Goal: Information Seeking & Learning: Learn about a topic

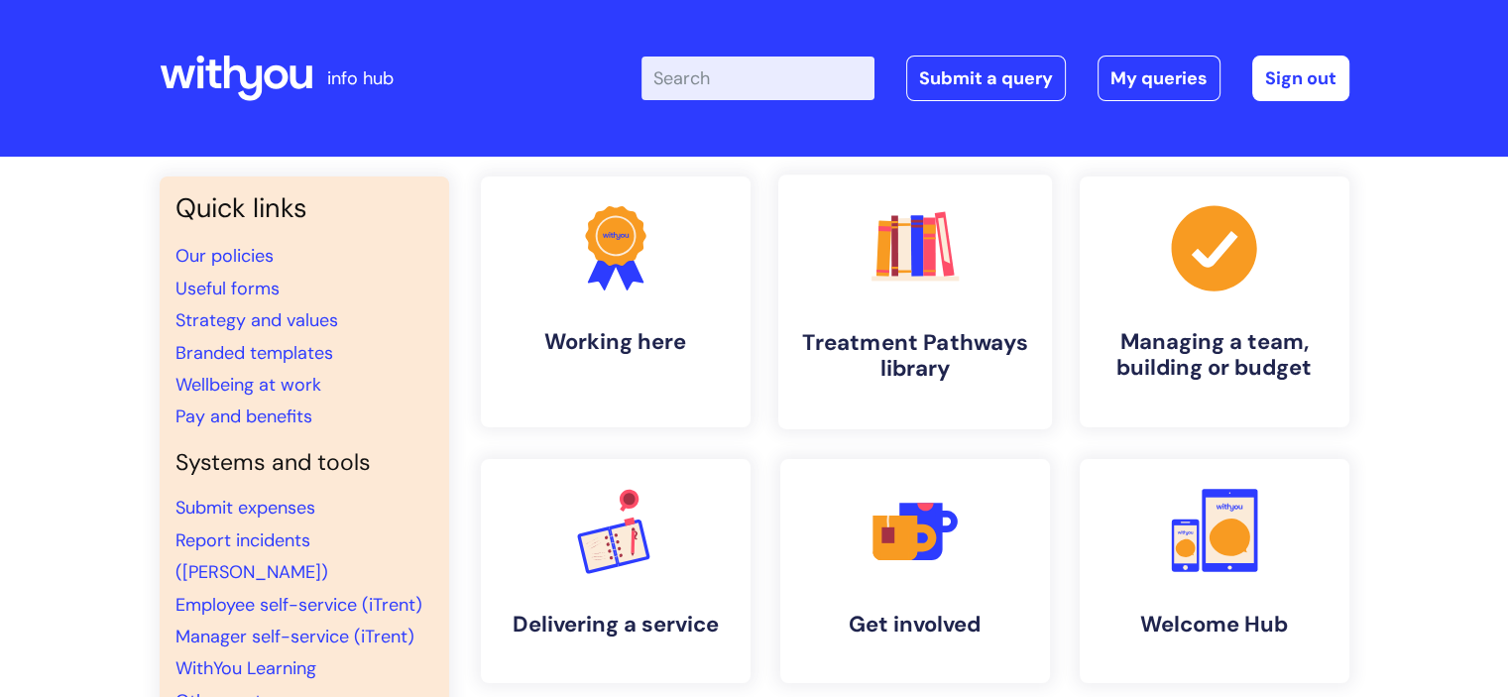
click at [958, 333] on h4 "Treatment Pathways library" at bounding box center [915, 356] width 242 height 54
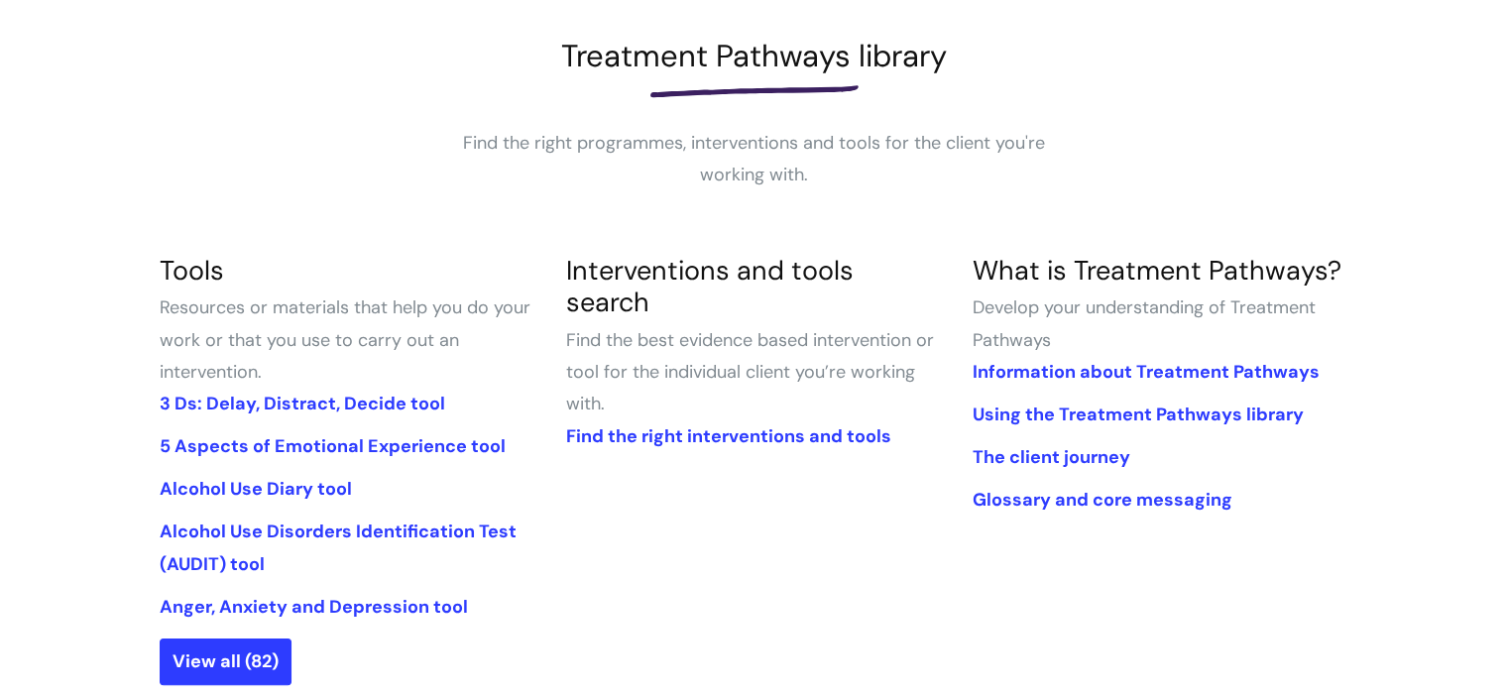
scroll to position [278, 0]
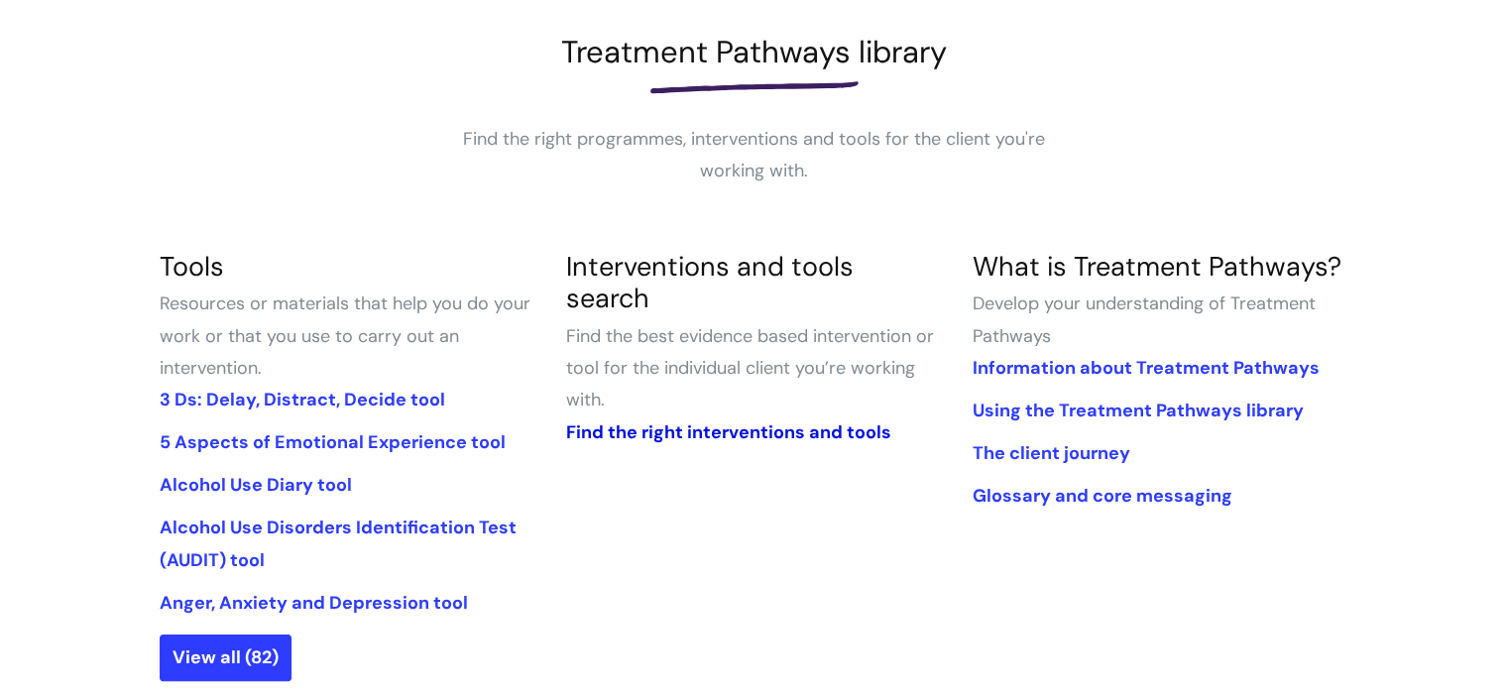
click at [759, 420] on link "Find the right interventions and tools" at bounding box center [727, 432] width 325 height 24
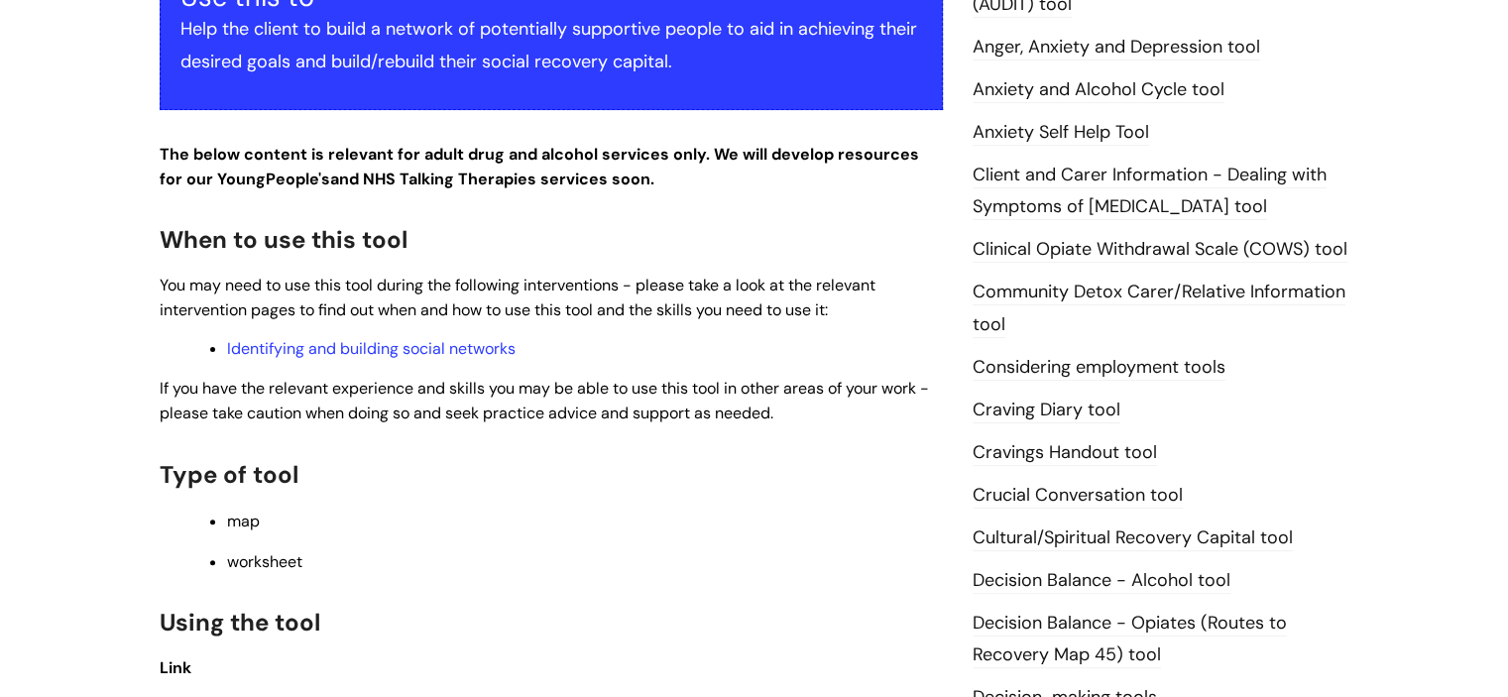
scroll to position [434, 0]
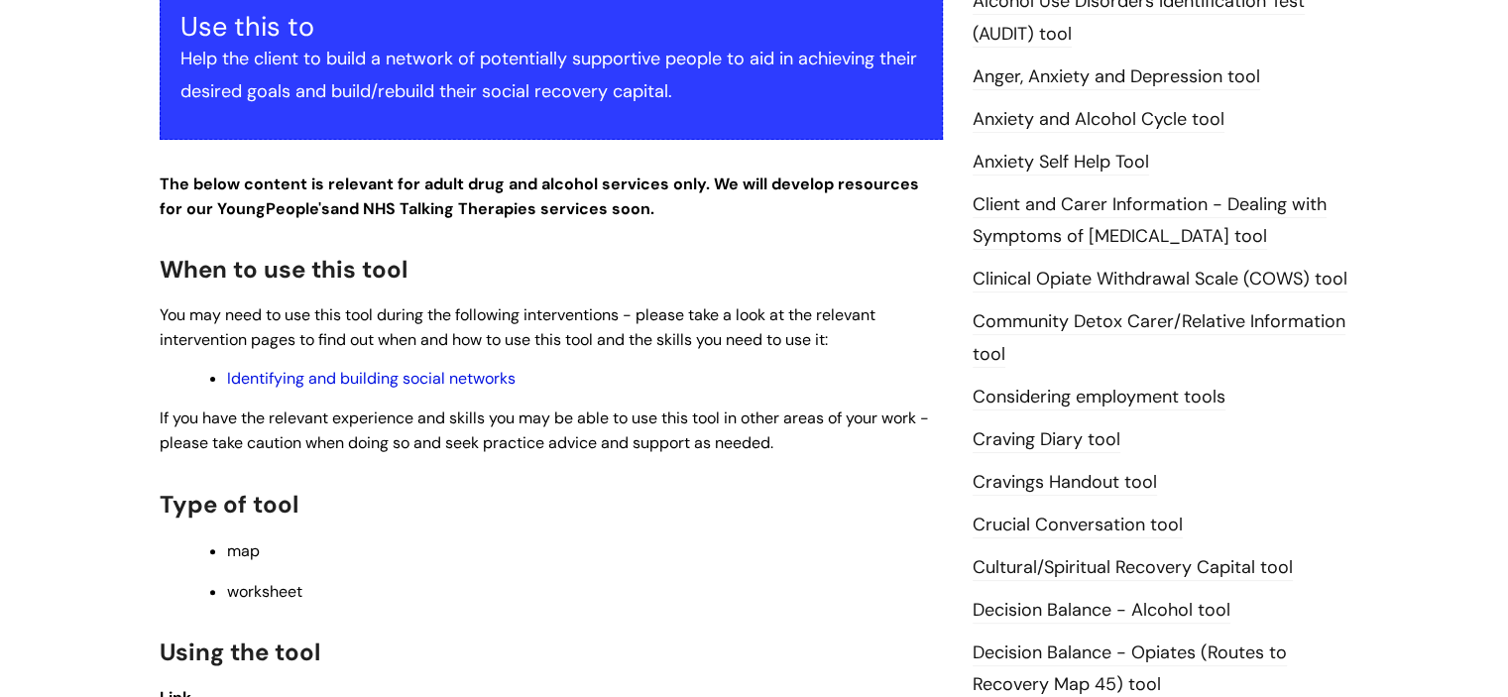
click at [463, 371] on link "Identifying and building social networks" at bounding box center [371, 378] width 289 height 21
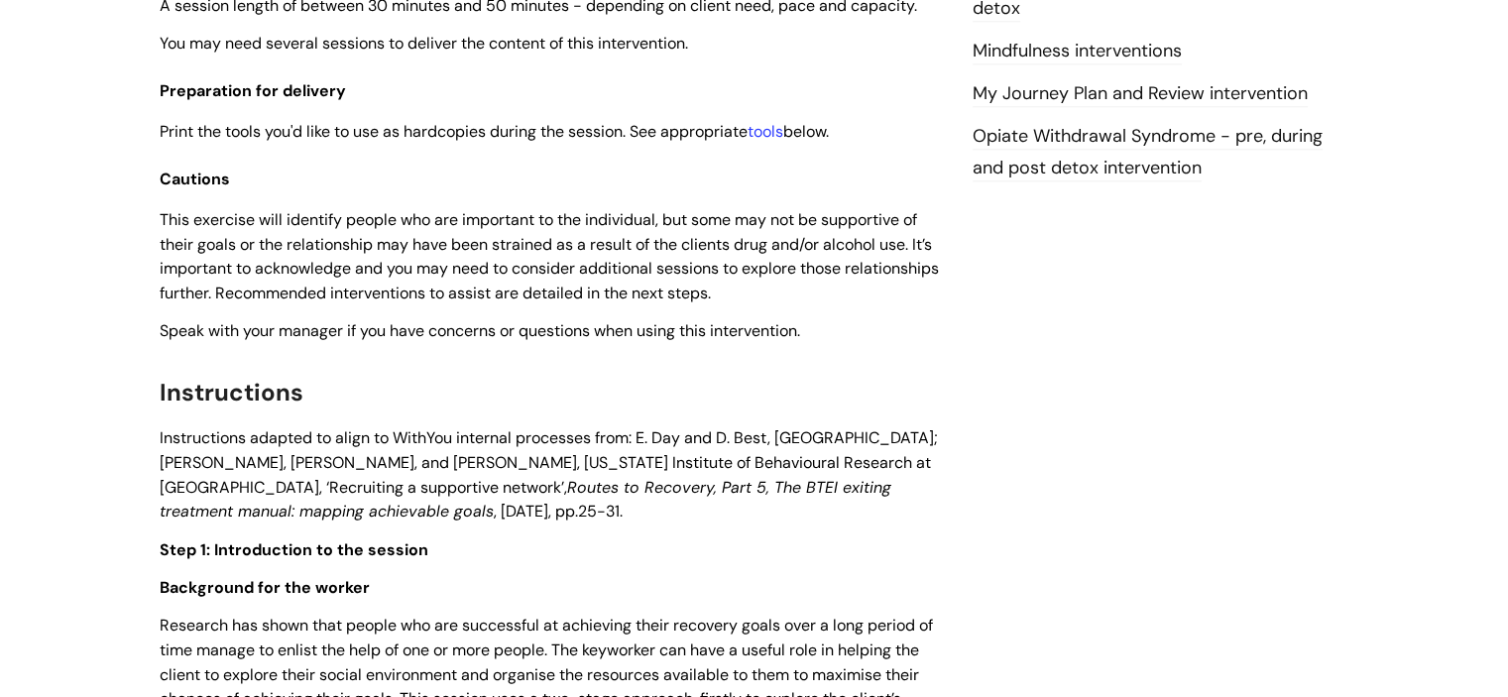
scroll to position [2331, 0]
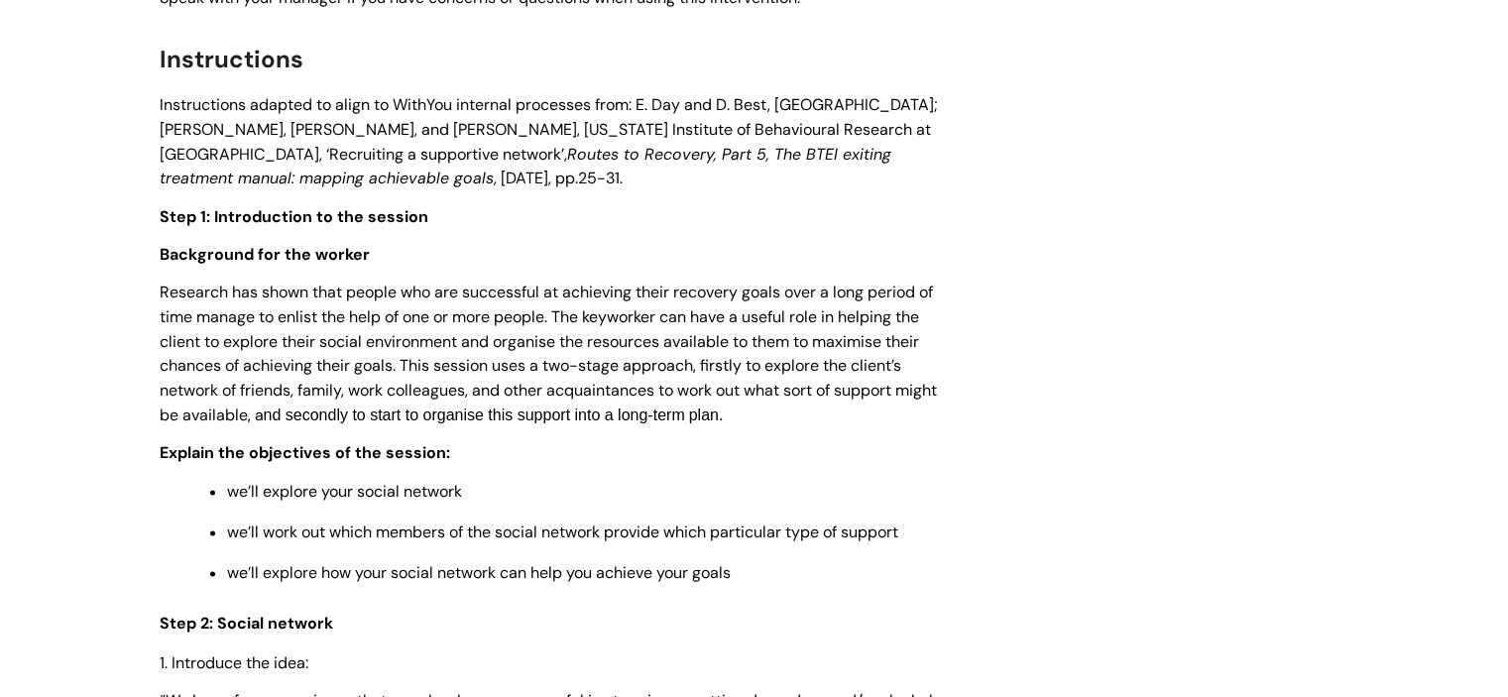
click at [761, 459] on p "Explain the objectives of the session:" at bounding box center [551, 452] width 783 height 25
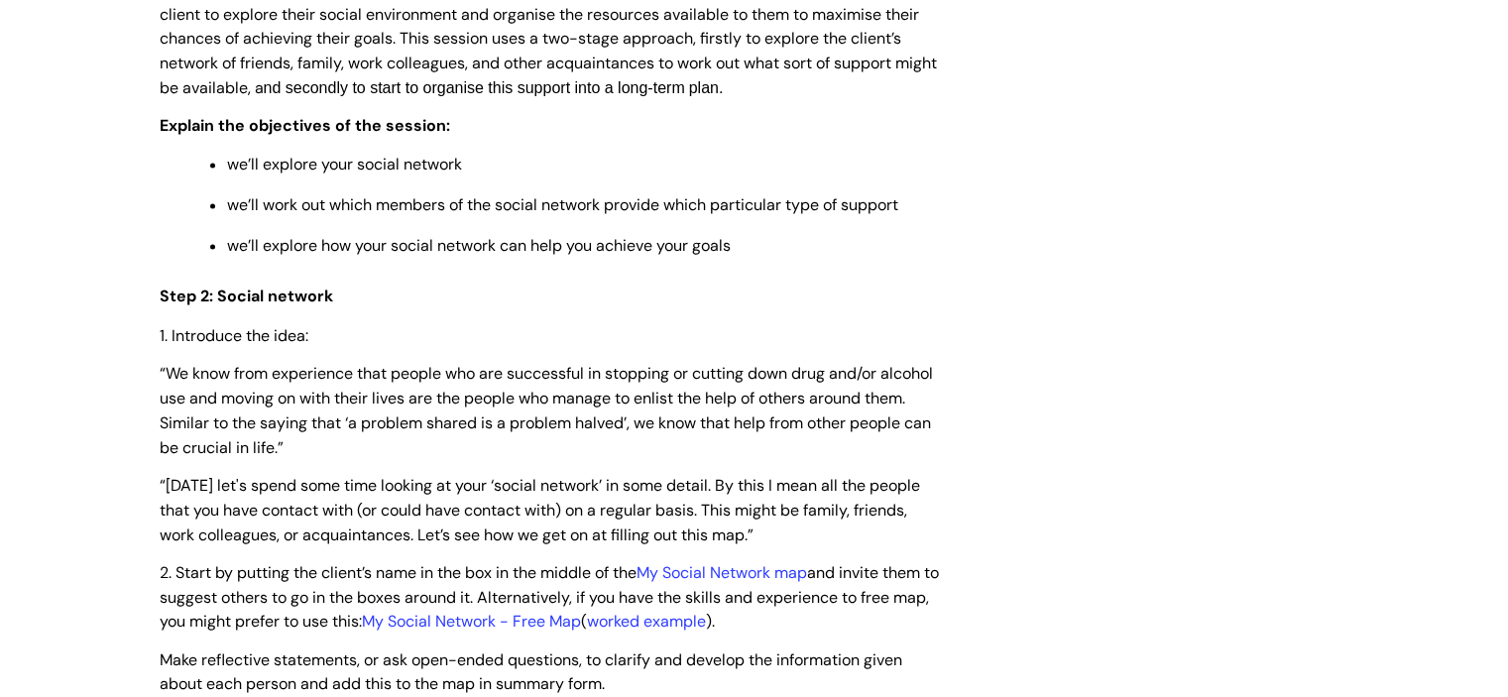
scroll to position [2994, 0]
